Goal: Use online tool/utility: Utilize a website feature to perform a specific function

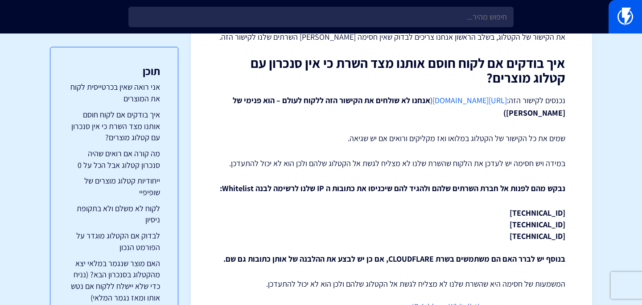
scroll to position [386, 0]
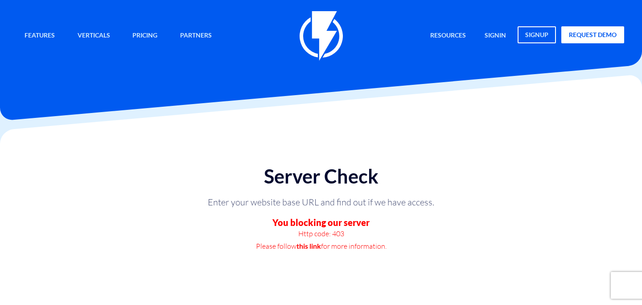
click at [312, 246] on link "this link" at bounding box center [309, 246] width 25 height 12
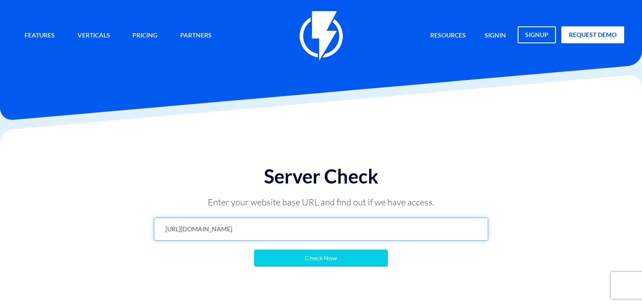
click at [299, 225] on input "[URL][DOMAIN_NAME]" at bounding box center [321, 228] width 335 height 23
click at [299, 225] on input "https://www.emanuel-online.com/flashy?export=products&store_id=0&limit=100&page…" at bounding box center [321, 228] width 335 height 23
paste input "https://www.emanuel-online.com/"
type input "https://www.emanuel-online.com/"
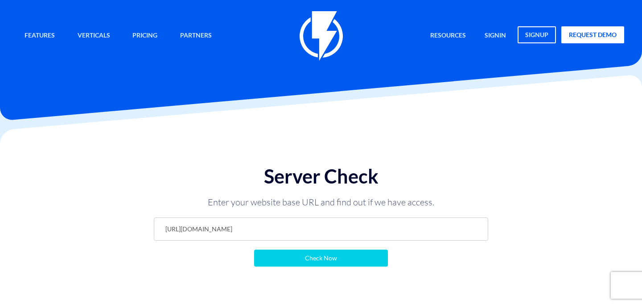
click at [320, 266] on div "Server Check Enter your website base URL and find out if we have access. https:…" at bounding box center [321, 216] width 352 height 119
click at [321, 260] on input "Check Now" at bounding box center [321, 257] width 134 height 17
